Goal: Transaction & Acquisition: Obtain resource

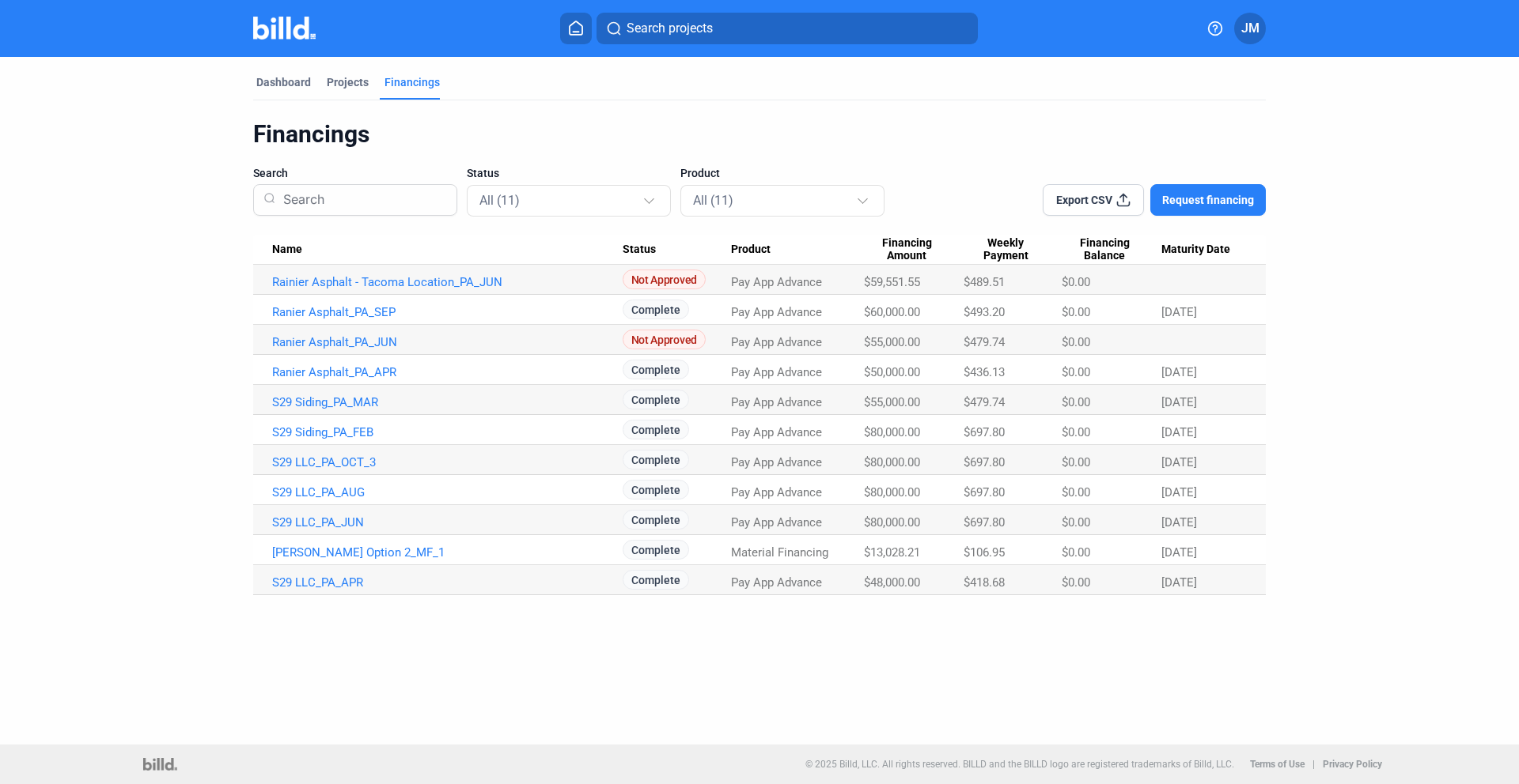
click at [1257, 27] on span "JM" at bounding box center [1251, 29] width 19 height 19
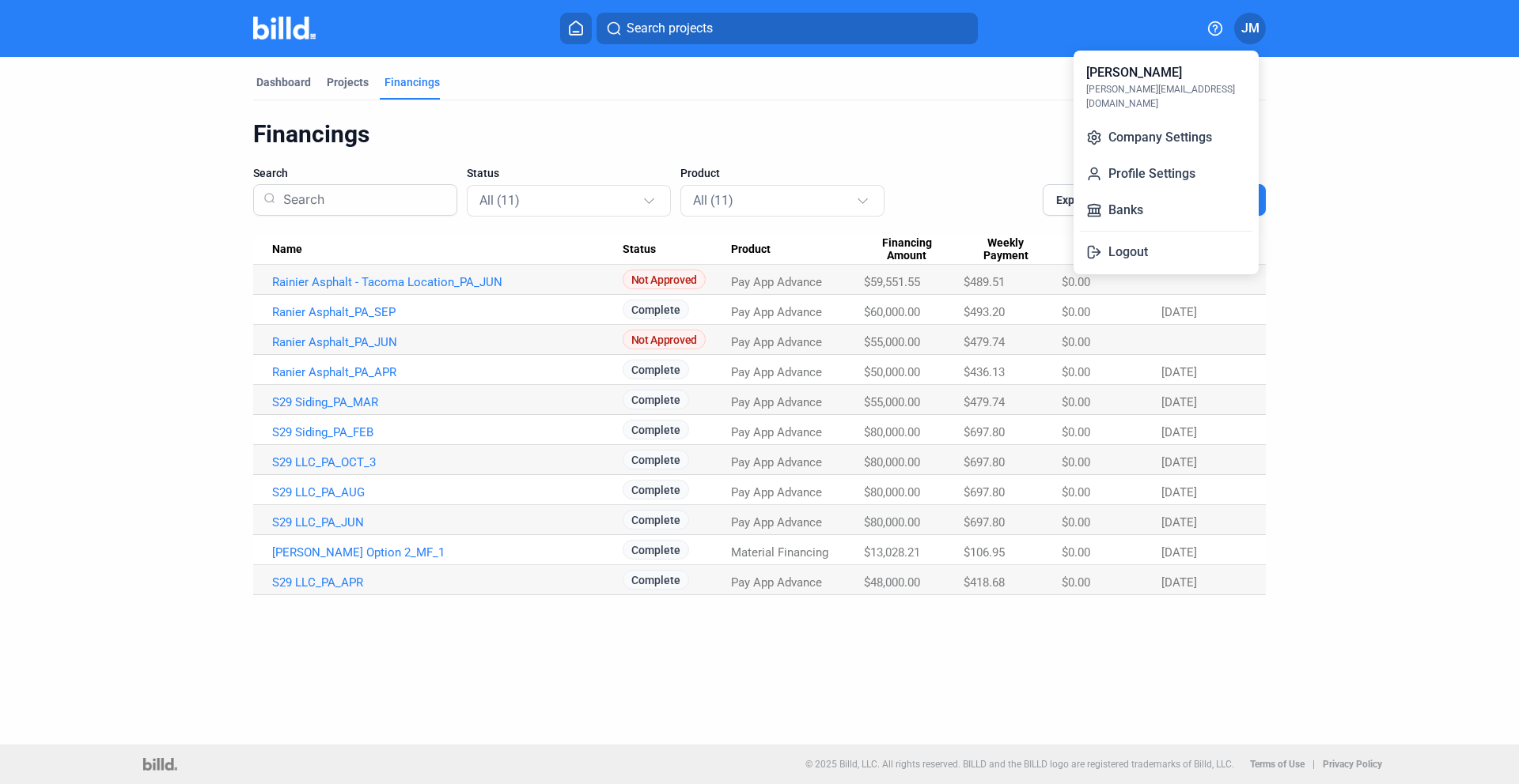
click at [988, 156] on div at bounding box center [760, 392] width 1519 height 784
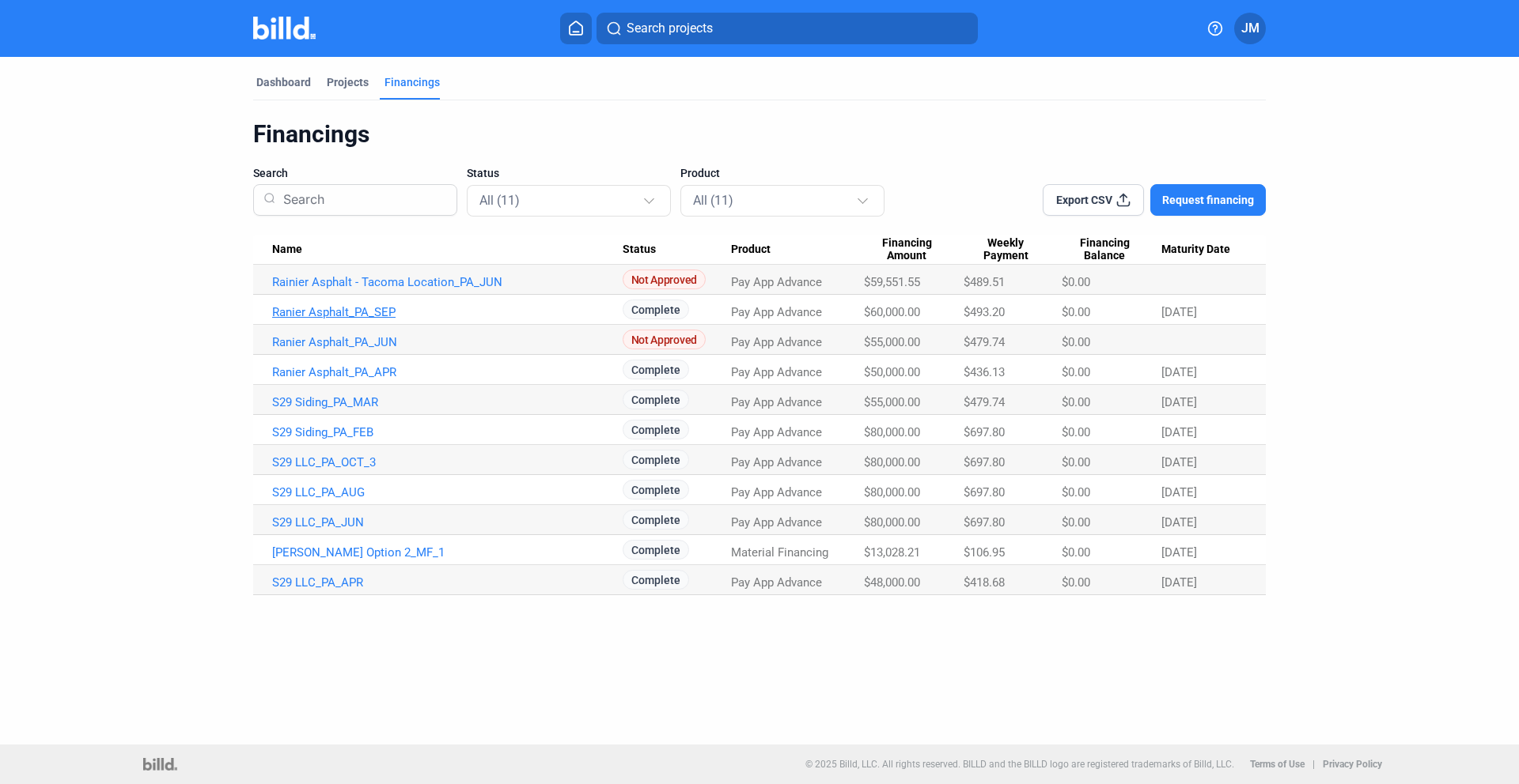
click at [359, 307] on link "Ranier Asphalt_PA_SEP" at bounding box center [447, 313] width 351 height 15
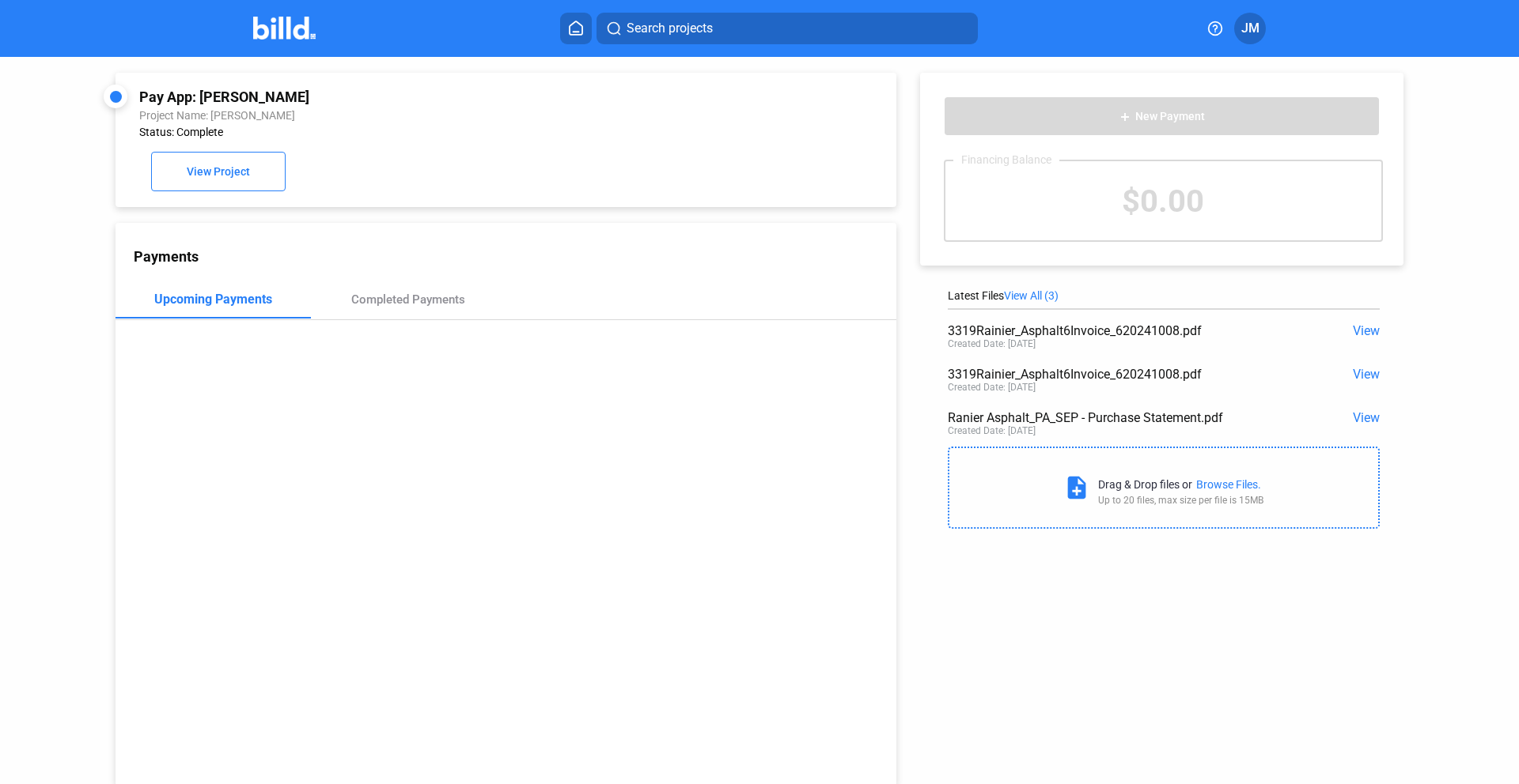
click at [1358, 321] on div "3319Rainier_Asphalt6Invoice_620241008.pdf View Created Date: [DATE]" at bounding box center [1164, 338] width 432 height 44
click at [1359, 418] on span "View" at bounding box center [1366, 417] width 27 height 15
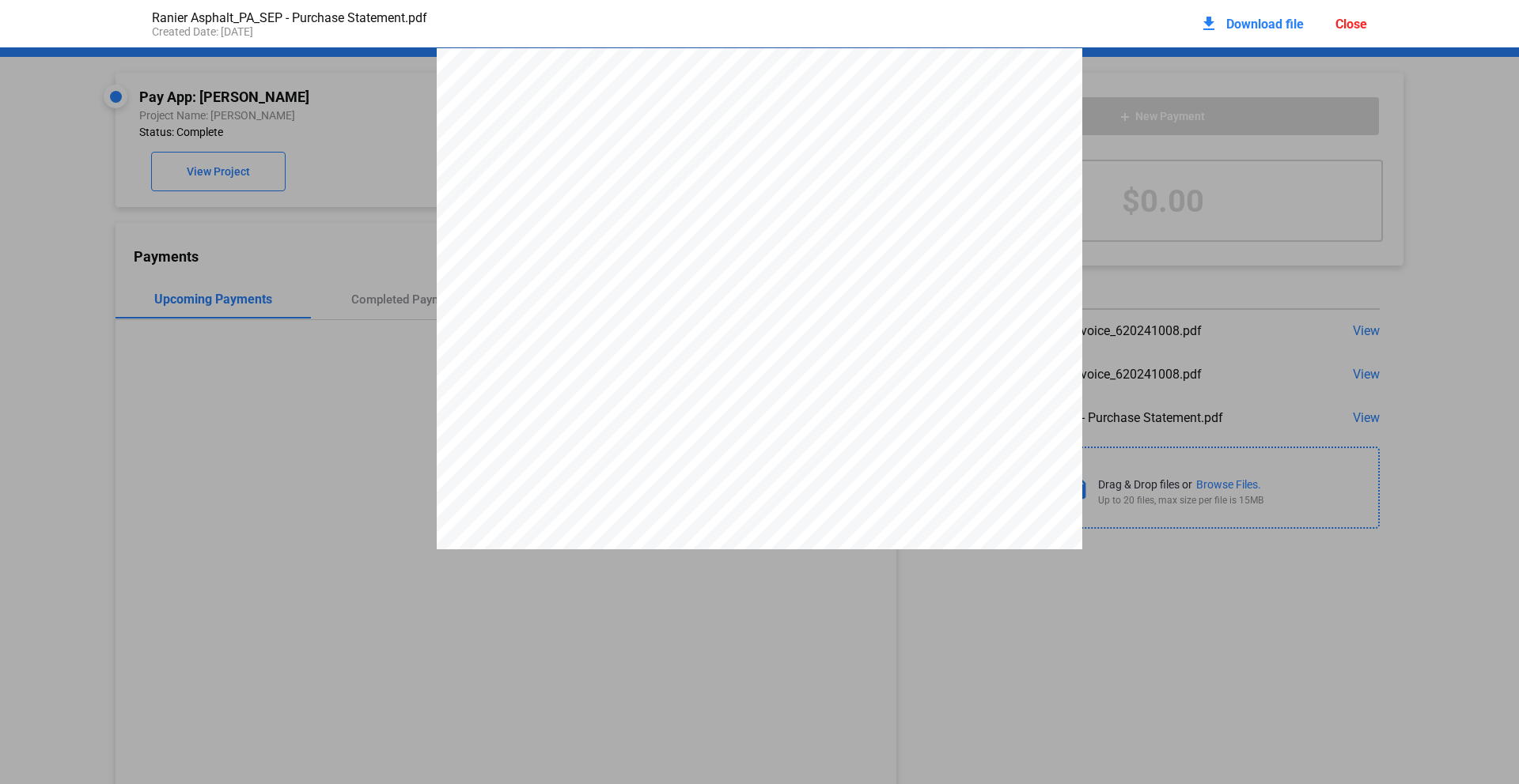
scroll to position [8, 0]
click at [695, 385] on span "terms, conditions and provisions are incorporated by reference herein." at bounding box center [637, 379] width 324 height 12
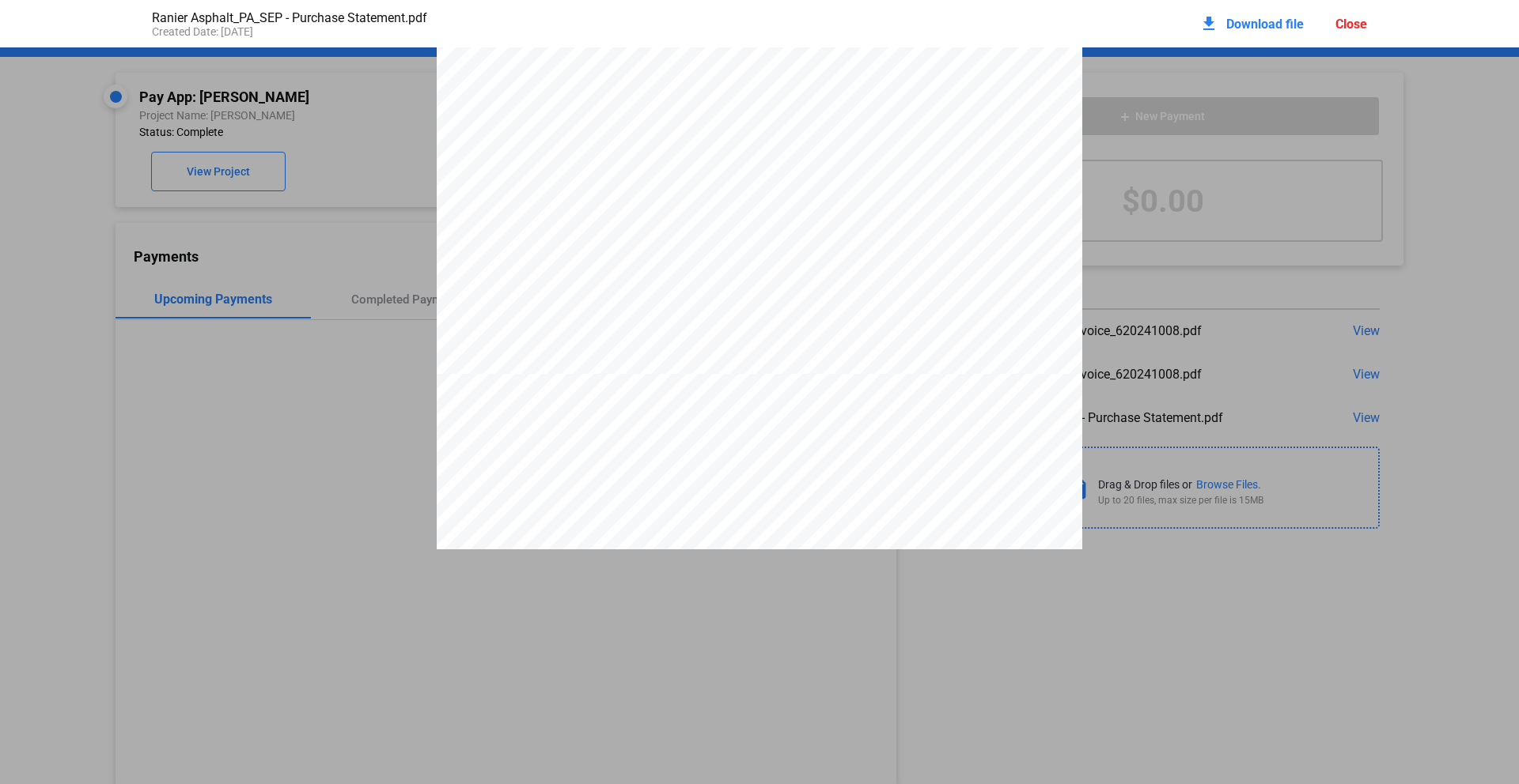
click at [1272, 17] on span "Download file" at bounding box center [1265, 24] width 77 height 15
